Goal: Task Accomplishment & Management: Use online tool/utility

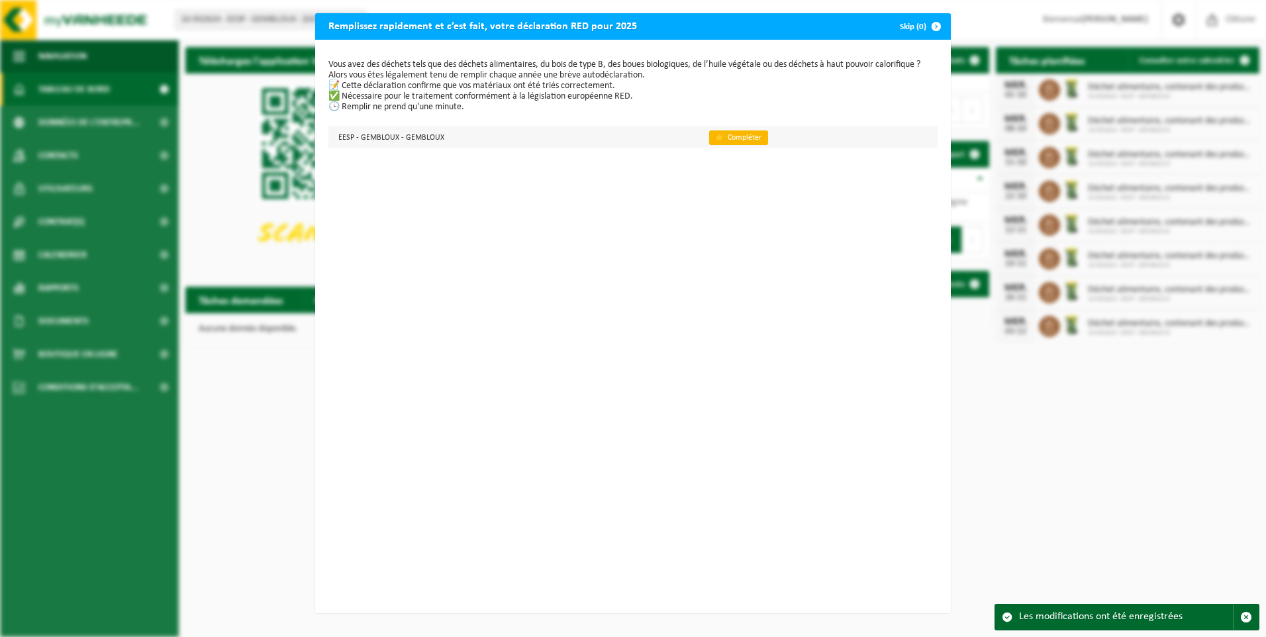
click at [717, 136] on link "👉 Compléter" at bounding box center [738, 137] width 59 height 15
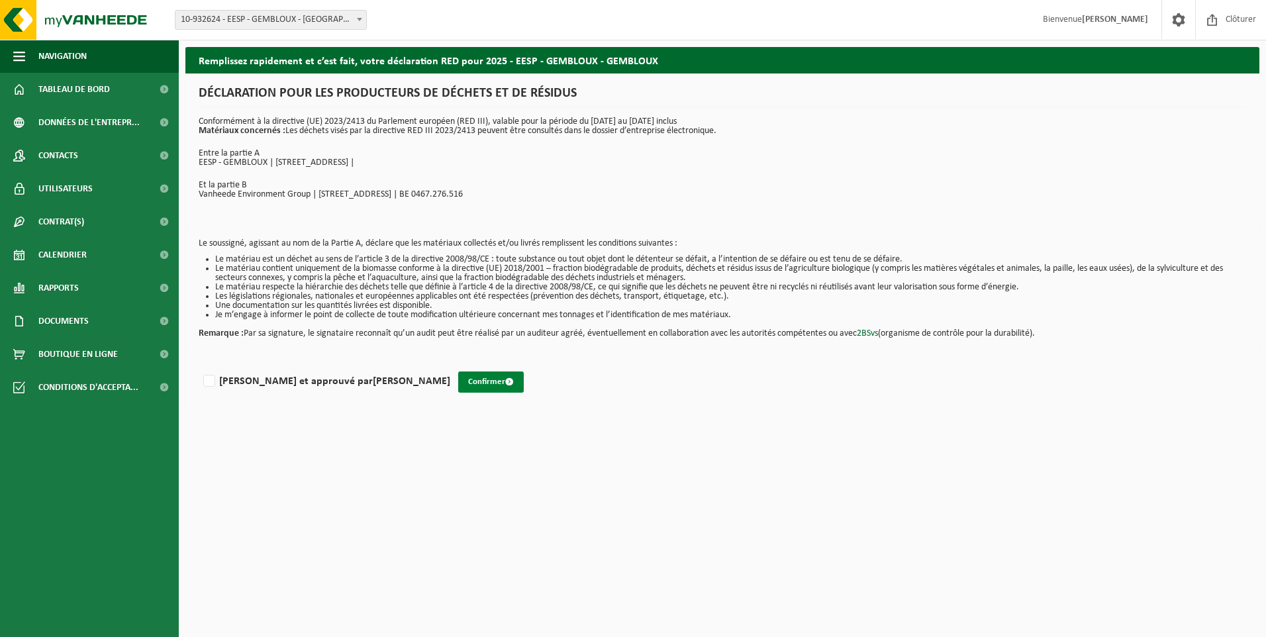
click at [458, 381] on button "Confirmer" at bounding box center [491, 382] width 66 height 21
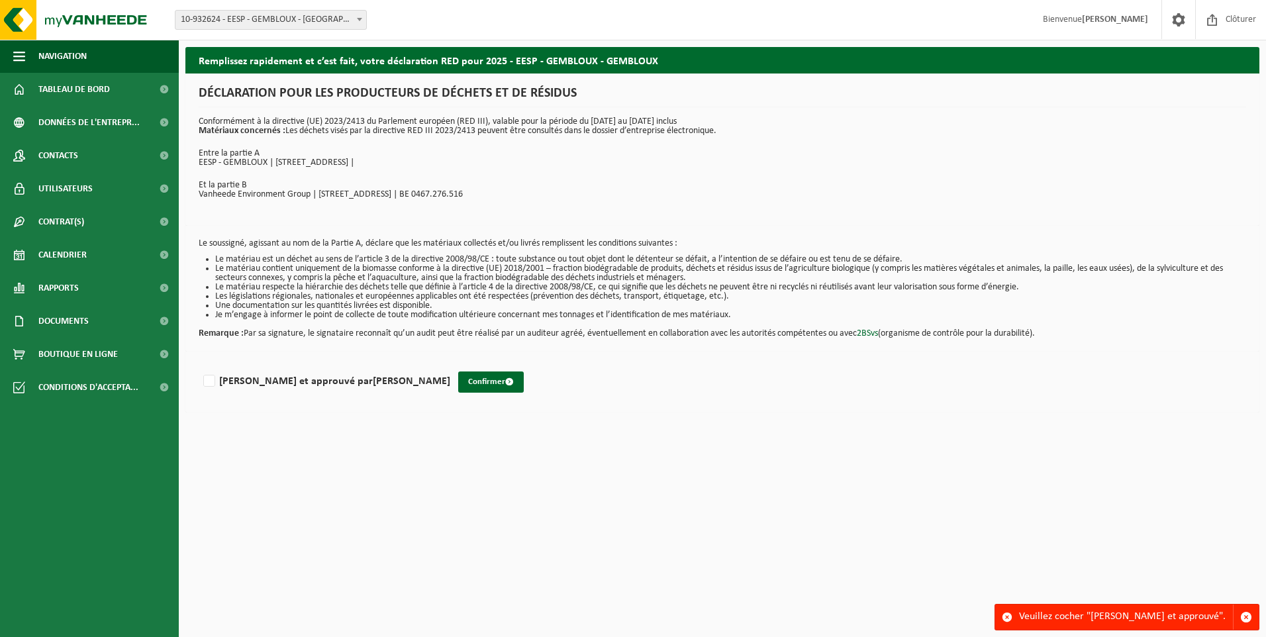
click at [1007, 616] on span at bounding box center [1007, 617] width 11 height 11
click at [1246, 612] on span "button" at bounding box center [1246, 617] width 12 height 12
click at [206, 380] on label "[PERSON_NAME] et approuvé par [PERSON_NAME]" at bounding box center [326, 382] width 250 height 20
click at [450, 365] on input "[PERSON_NAME] et approuvé par [PERSON_NAME]" at bounding box center [450, 364] width 1 height 1
checkbox input "true"
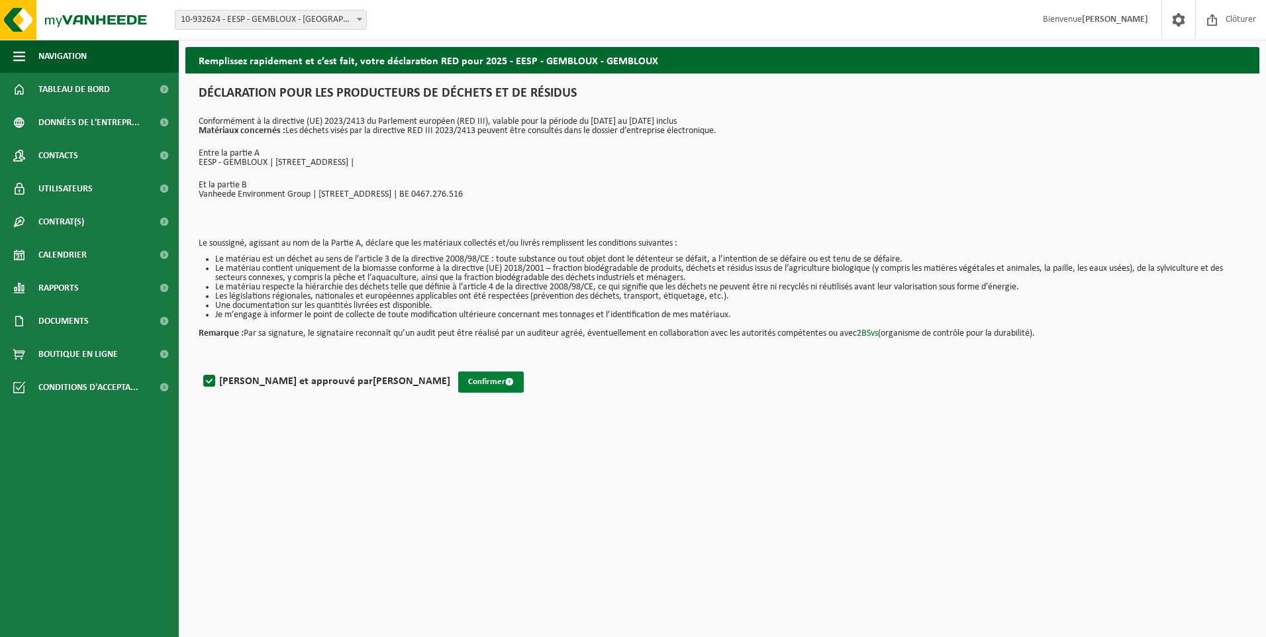
click at [458, 382] on button "Confirmer" at bounding box center [491, 382] width 66 height 21
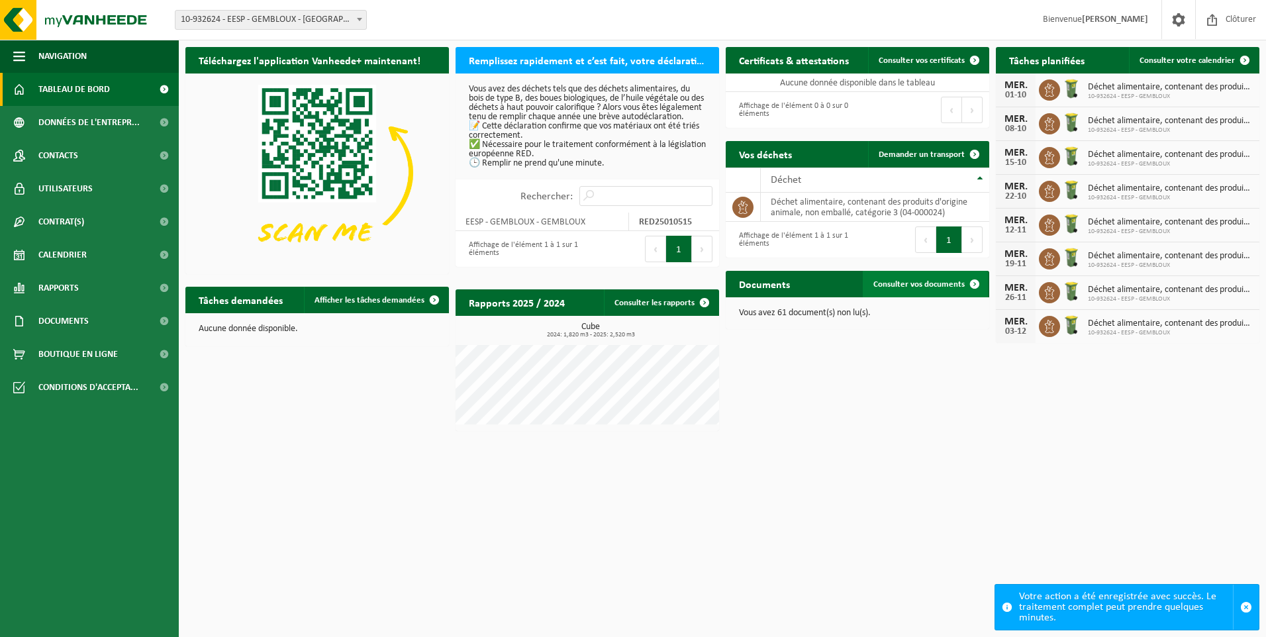
click at [897, 283] on span "Consulter vos documents" at bounding box center [919, 284] width 91 height 9
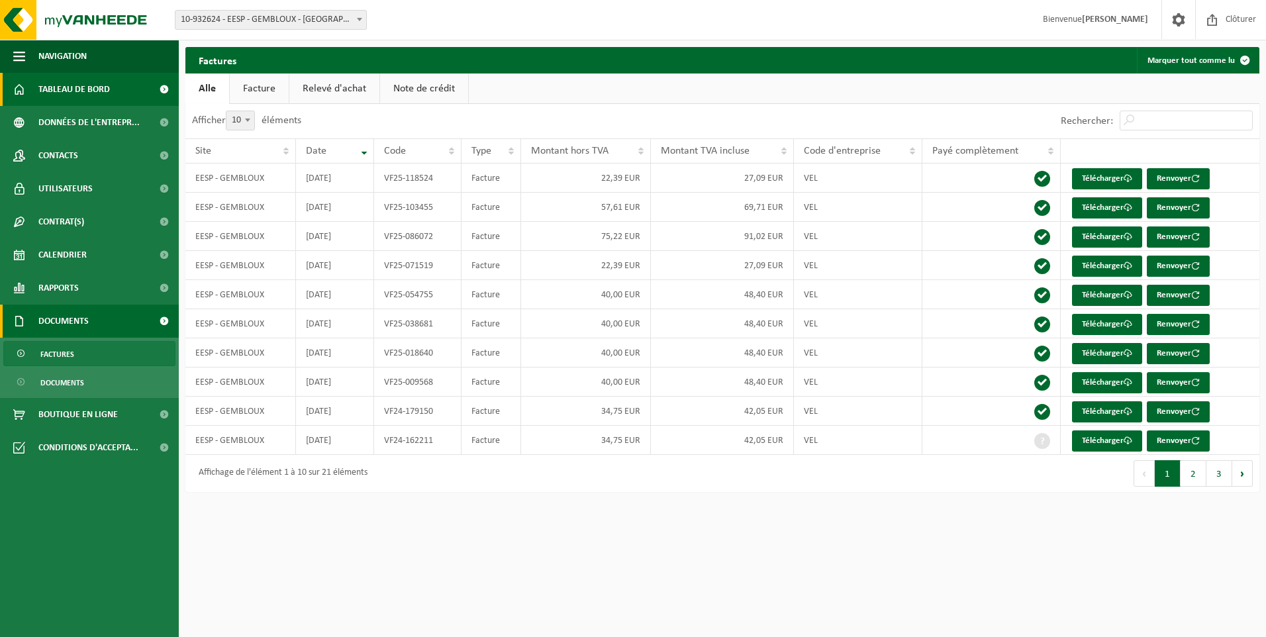
click at [72, 88] on span "Tableau de bord" at bounding box center [74, 89] width 72 height 33
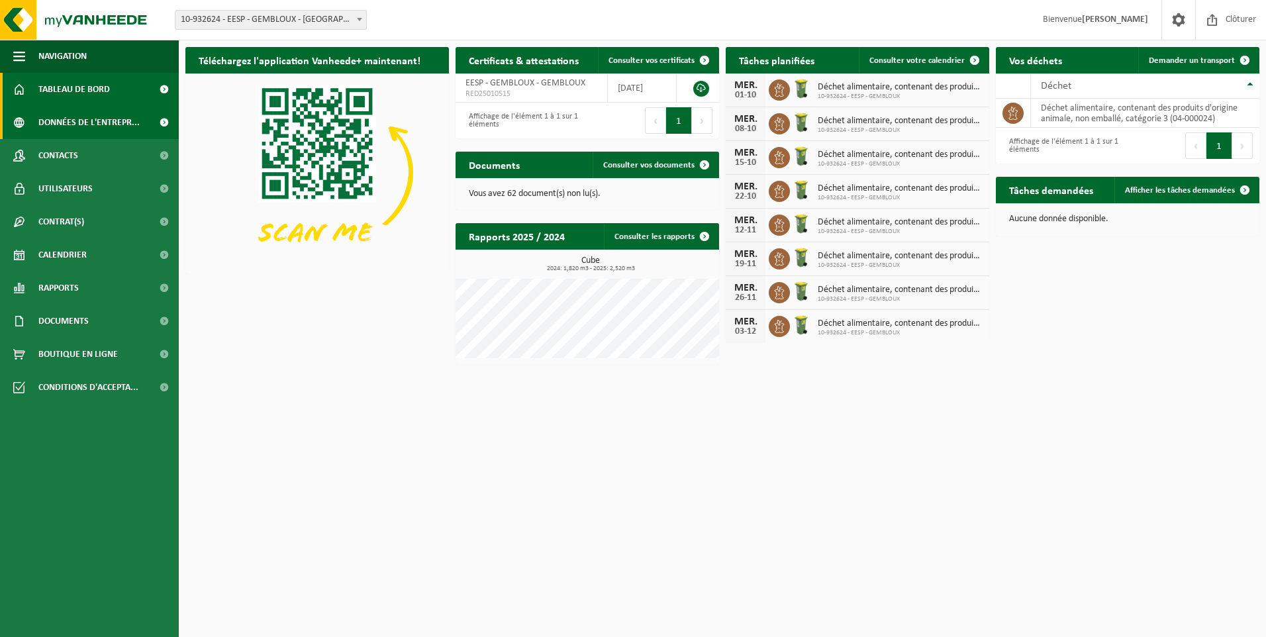
click at [72, 119] on span "Données de l'entrepr..." at bounding box center [88, 122] width 101 height 33
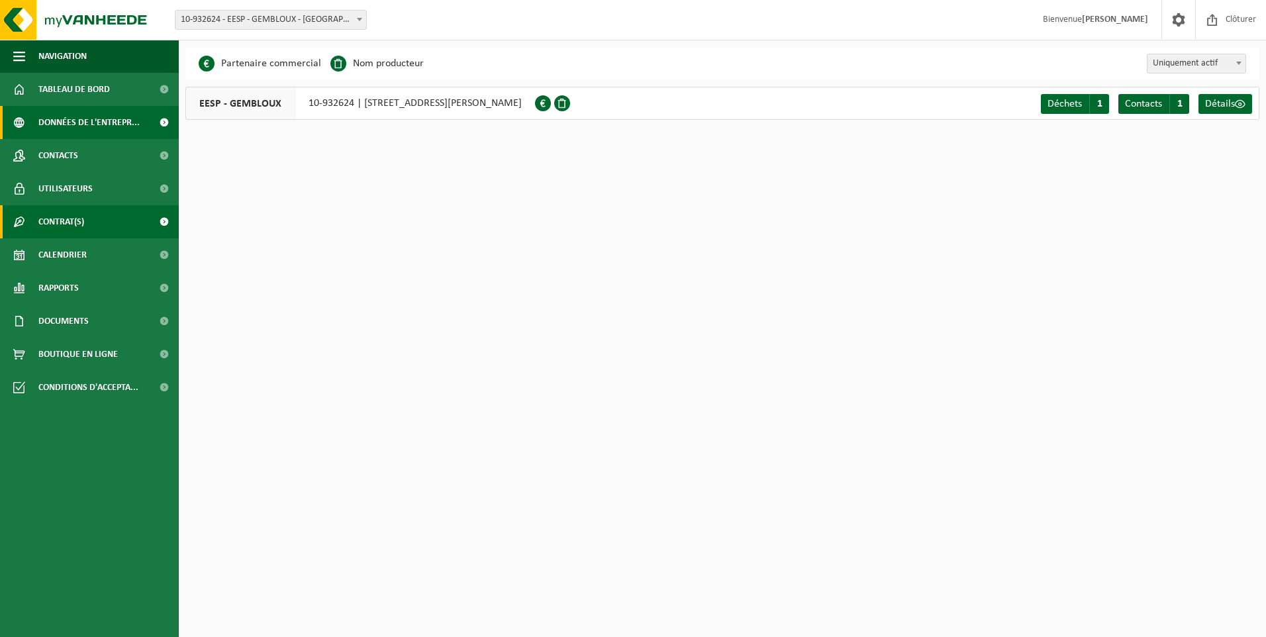
click at [58, 217] on span "Contrat(s)" at bounding box center [61, 221] width 46 height 33
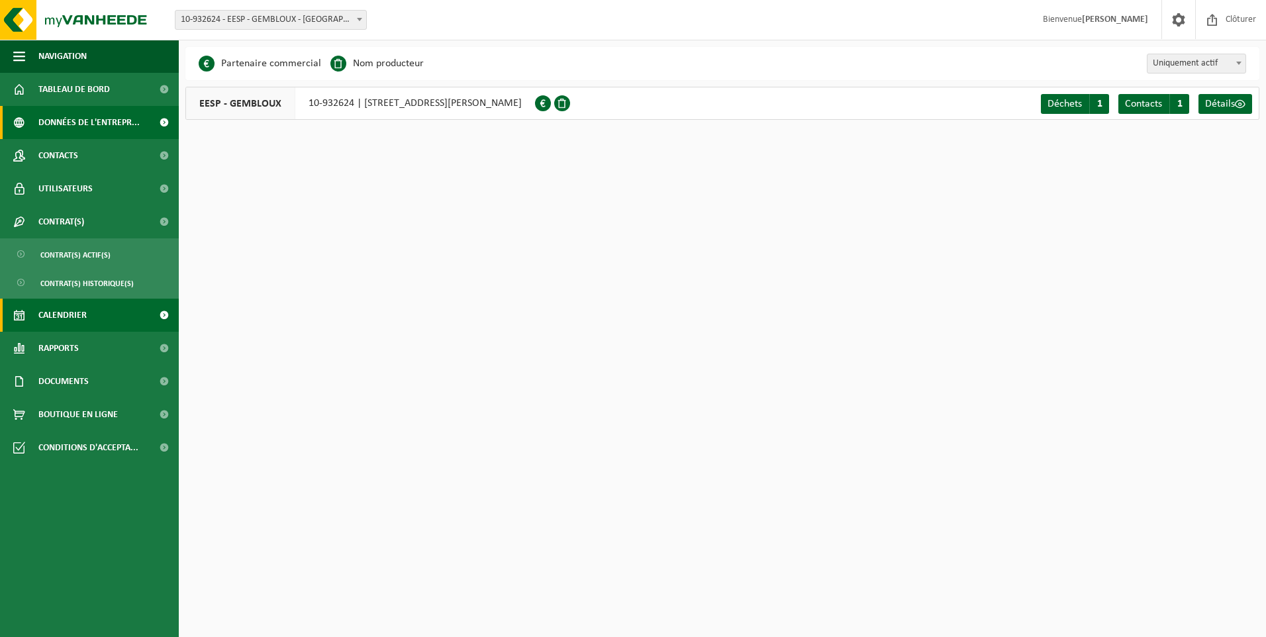
click at [60, 312] on span "Calendrier" at bounding box center [62, 315] width 48 height 33
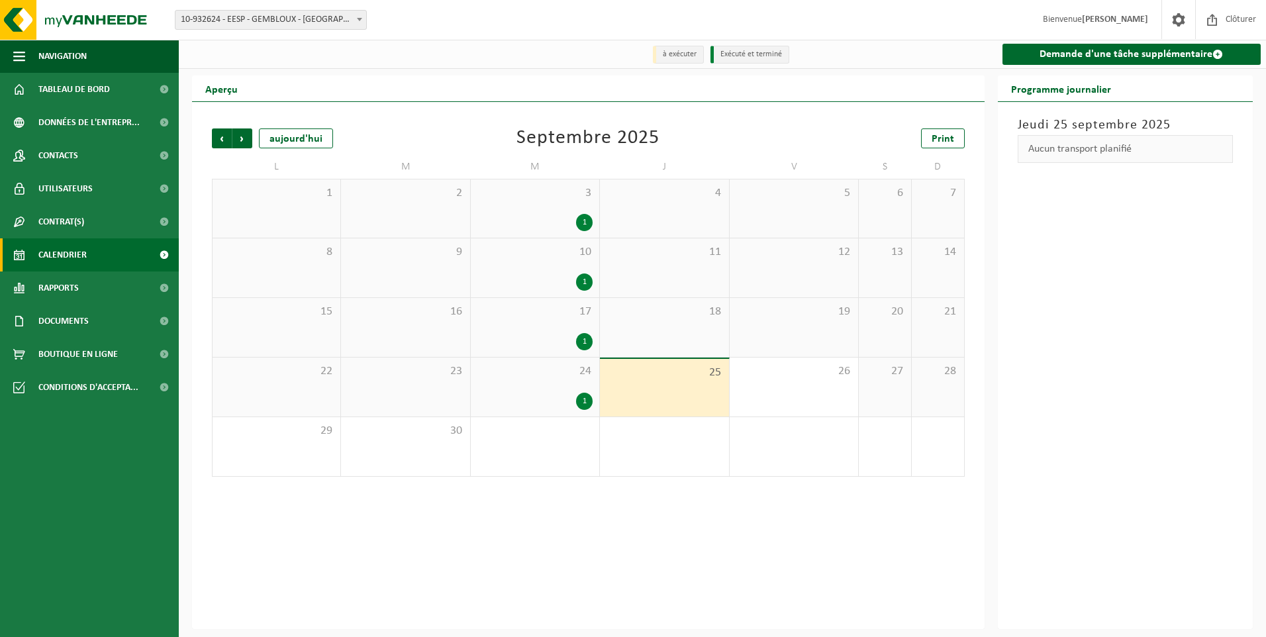
click at [557, 384] on div "24 1" at bounding box center [535, 387] width 128 height 59
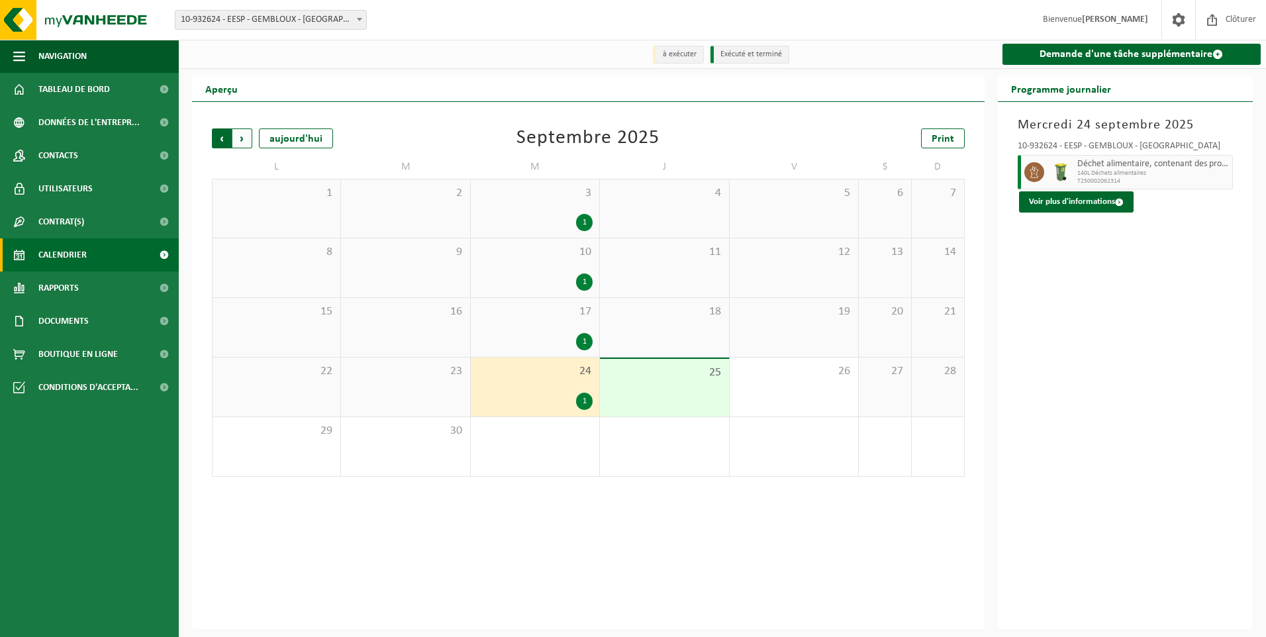
click at [239, 135] on span "Suivant" at bounding box center [242, 138] width 20 height 20
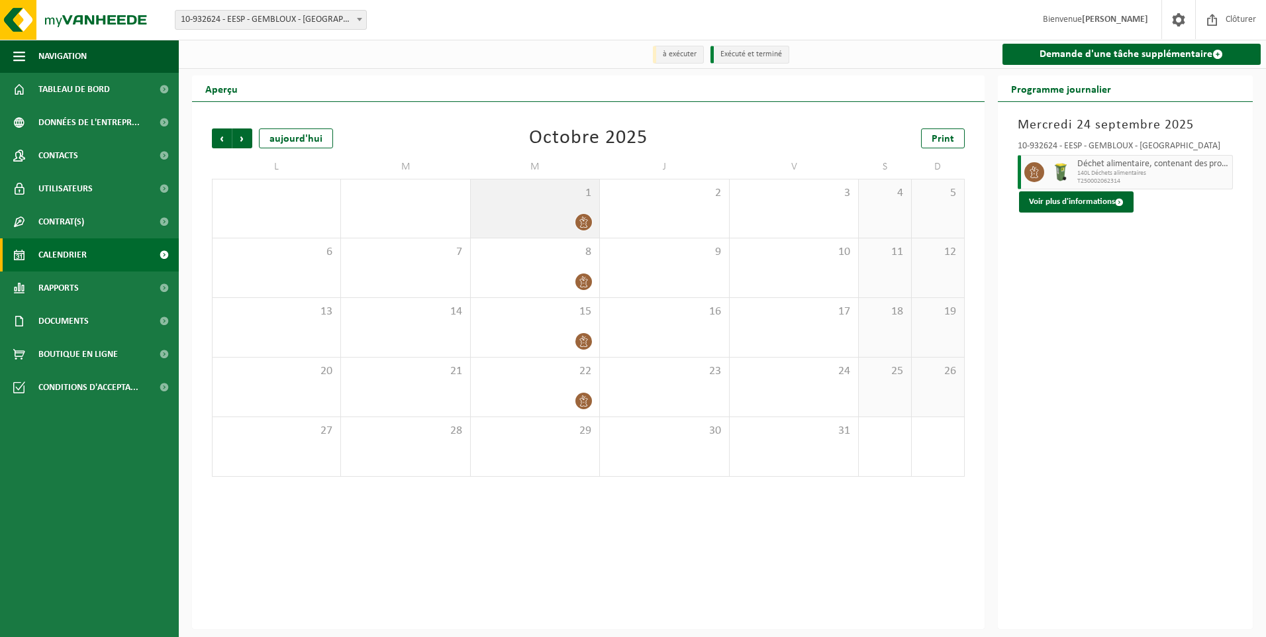
click at [573, 223] on div at bounding box center [534, 222] width 115 height 18
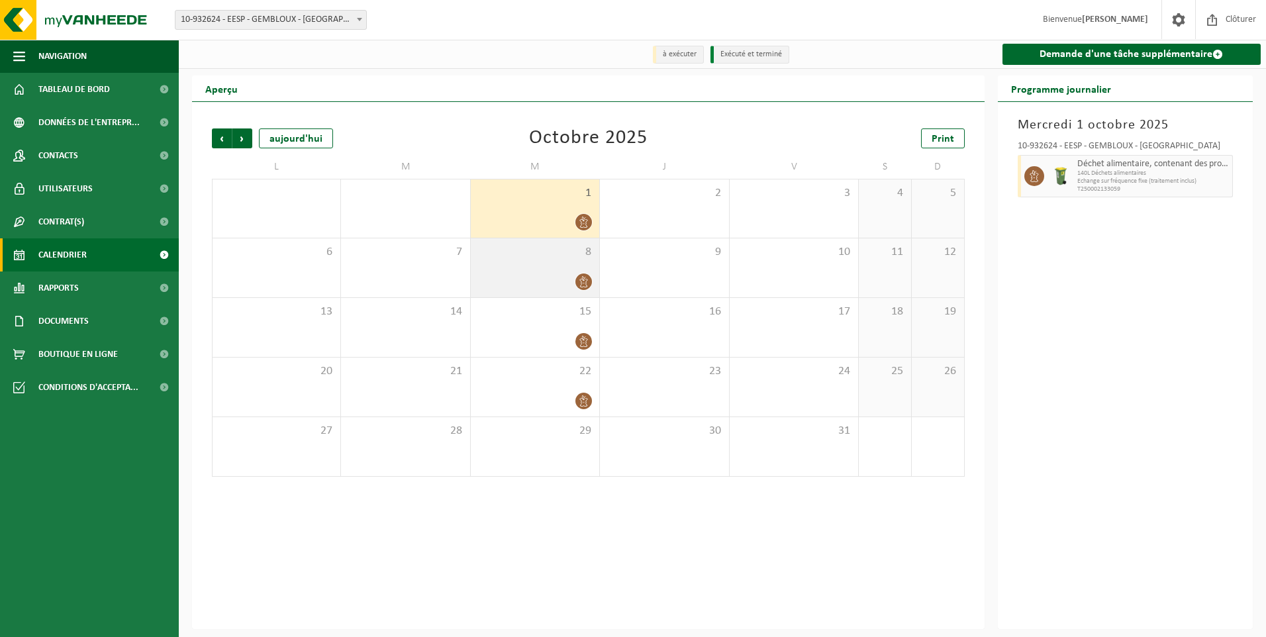
click at [552, 271] on div "8" at bounding box center [535, 267] width 128 height 59
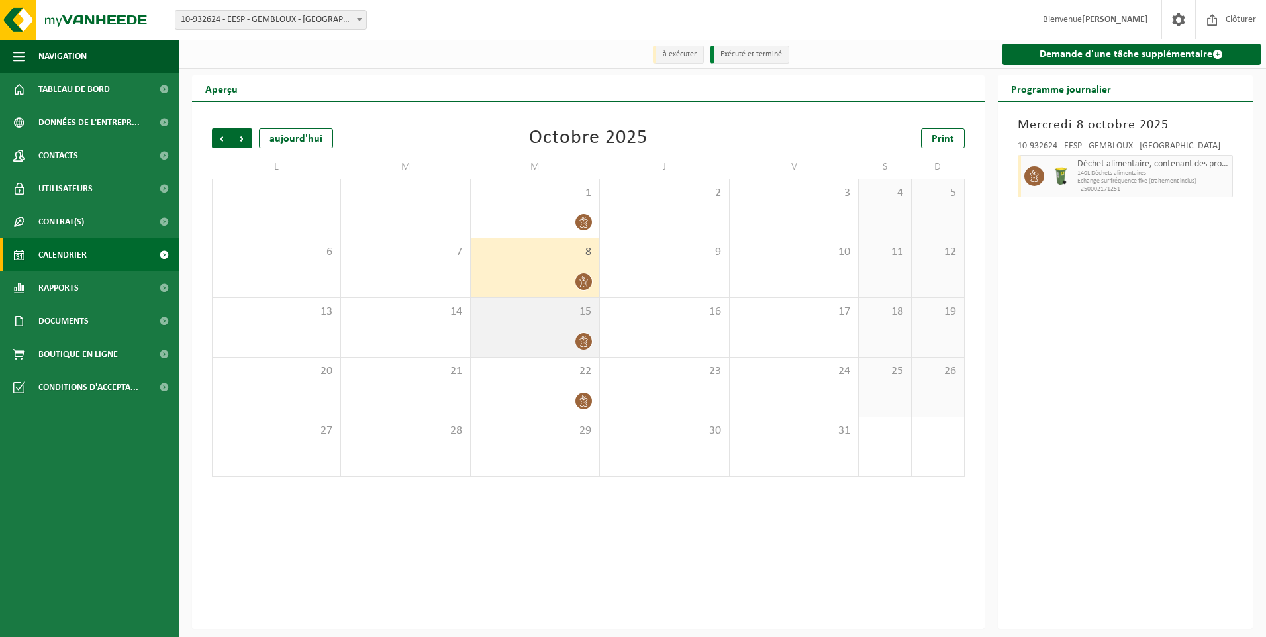
click at [558, 332] on div "15" at bounding box center [535, 327] width 128 height 59
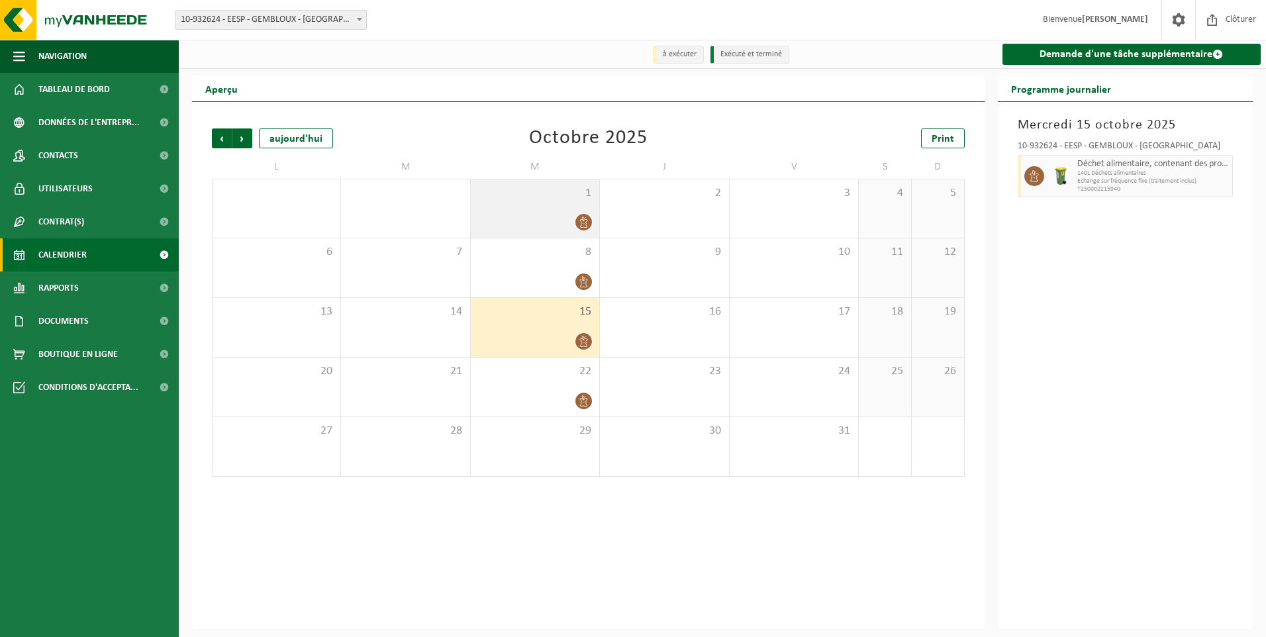
click at [552, 199] on span "1" at bounding box center [534, 193] width 115 height 15
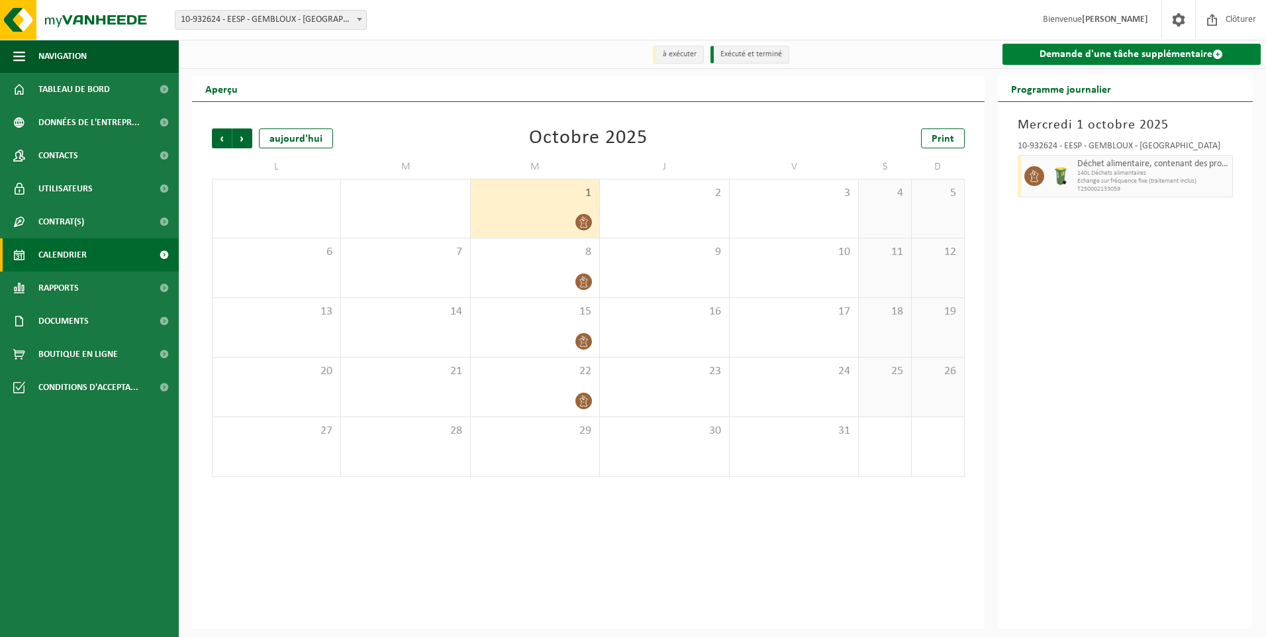
click at [1217, 52] on span at bounding box center [1218, 54] width 11 height 11
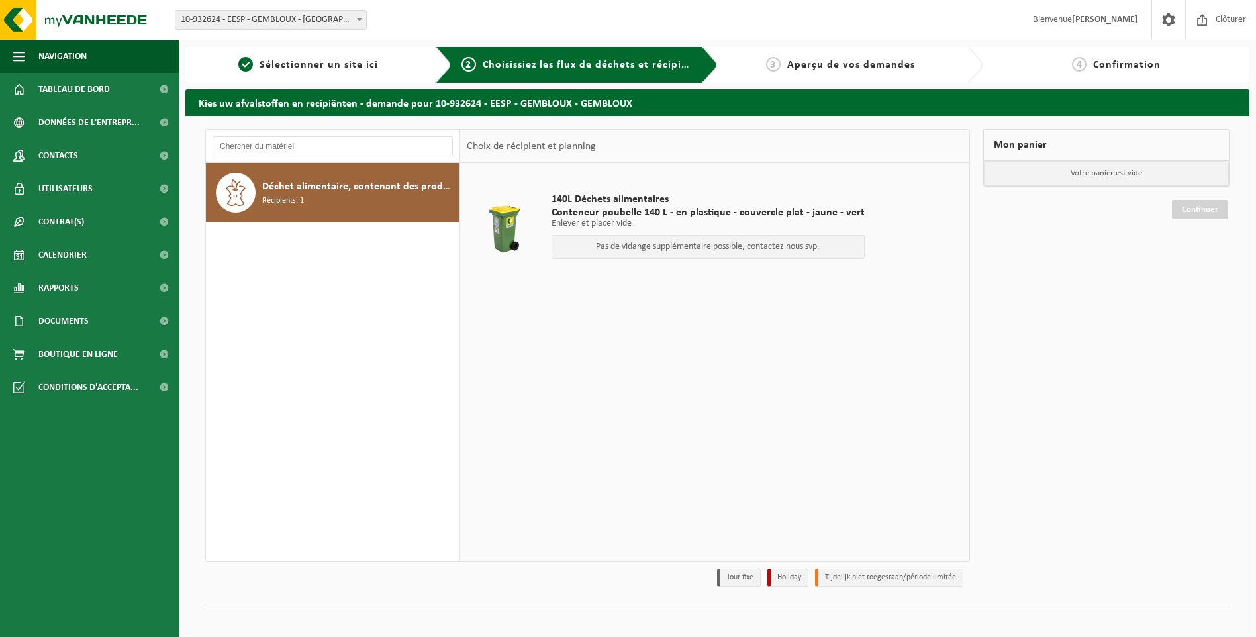
click at [847, 66] on span "Aperçu de vos demandes" at bounding box center [851, 65] width 128 height 11
click at [780, 61] on span "3" at bounding box center [773, 64] width 15 height 15
click at [640, 74] on div "2 Choisissiez les flux de déchets et récipients" at bounding box center [576, 65] width 283 height 36
